Goal: Transaction & Acquisition: Purchase product/service

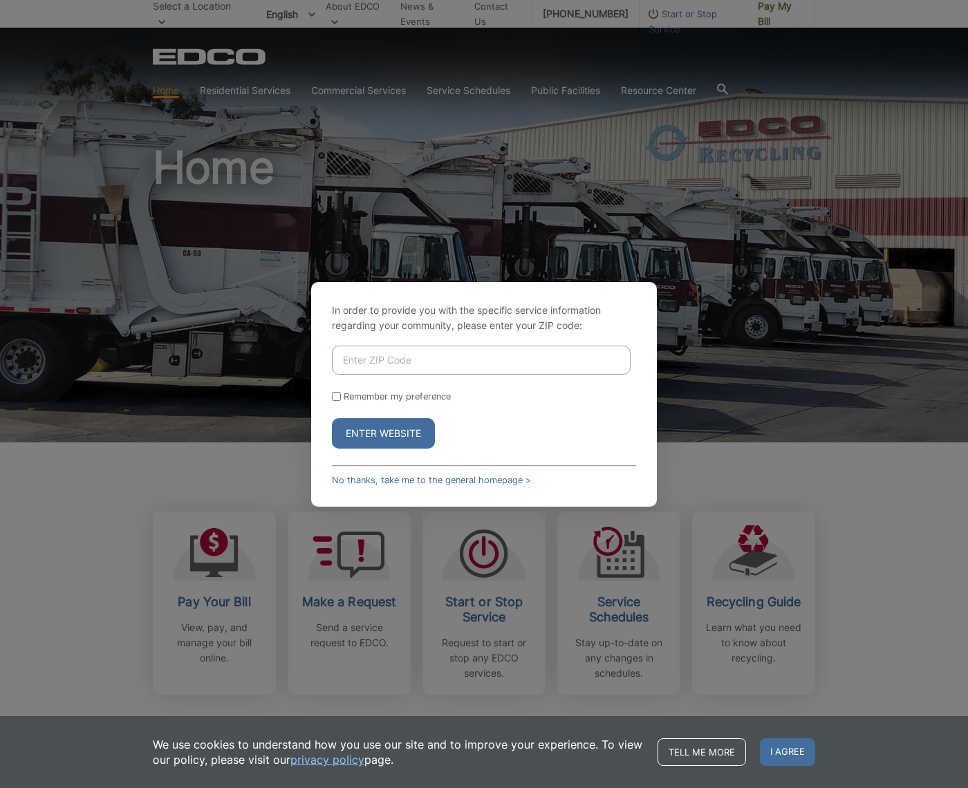
click at [398, 367] on input "Enter ZIP Code" at bounding box center [481, 360] width 299 height 29
type input "92007"
click at [387, 443] on button "Enter Website" at bounding box center [383, 433] width 103 height 30
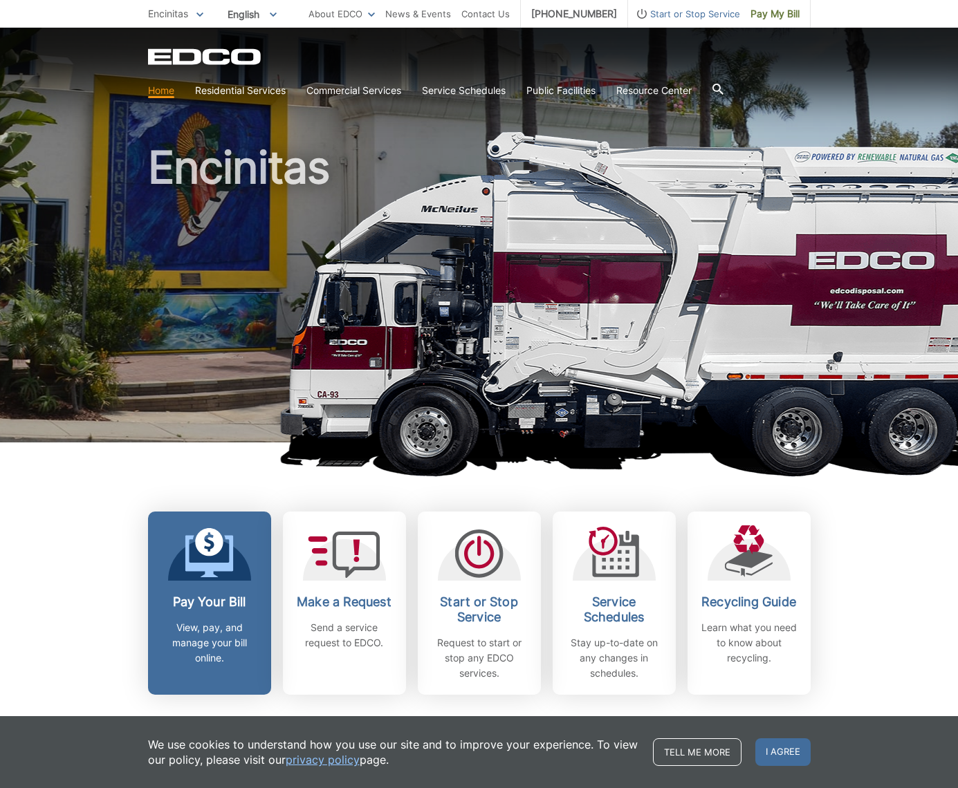
click at [222, 606] on h2 "Pay Your Bill" at bounding box center [209, 602] width 102 height 15
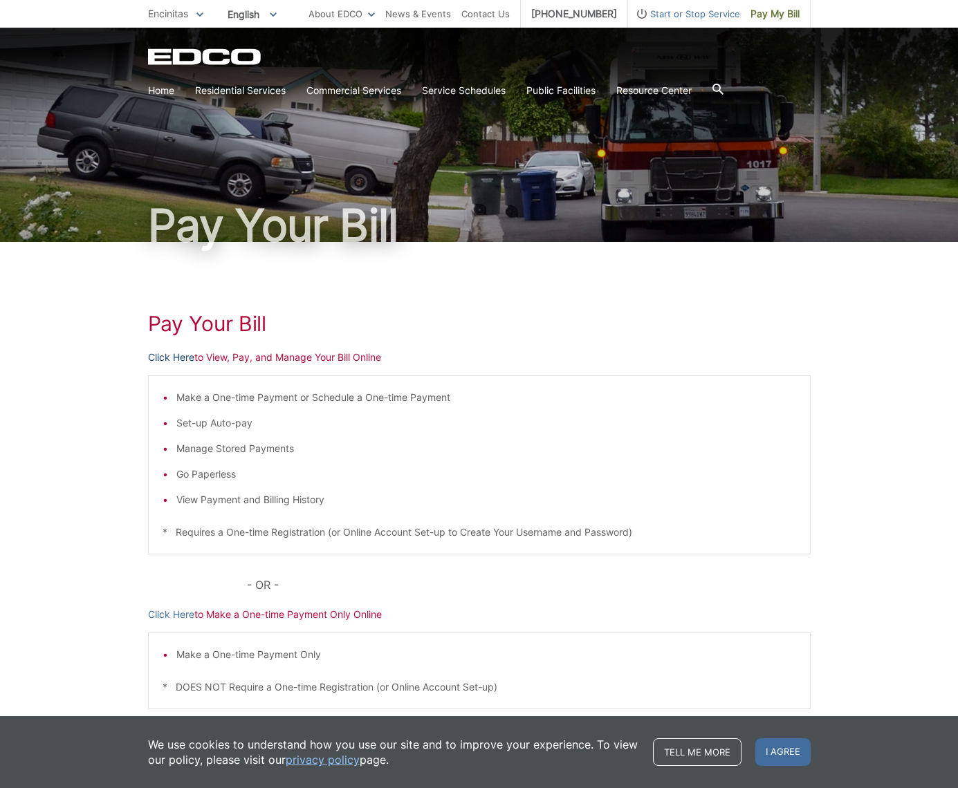
click at [184, 358] on link "Click Here" at bounding box center [171, 357] width 46 height 15
